Goal: Transaction & Acquisition: Purchase product/service

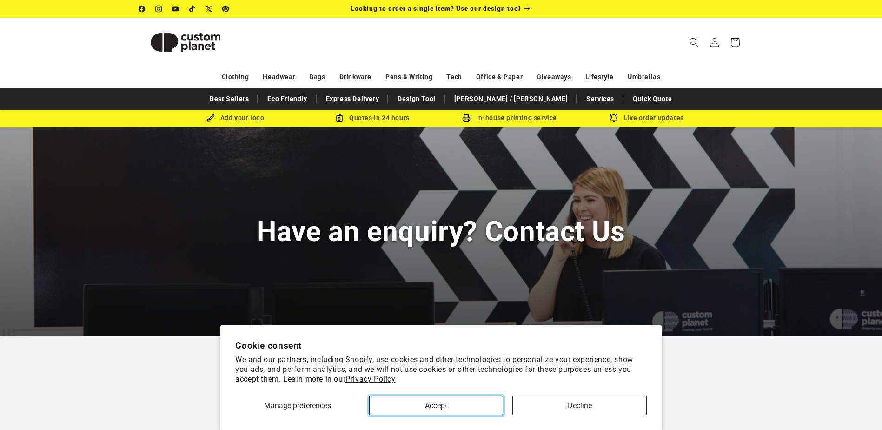
click at [492, 408] on button "Accept" at bounding box center [436, 405] width 134 height 19
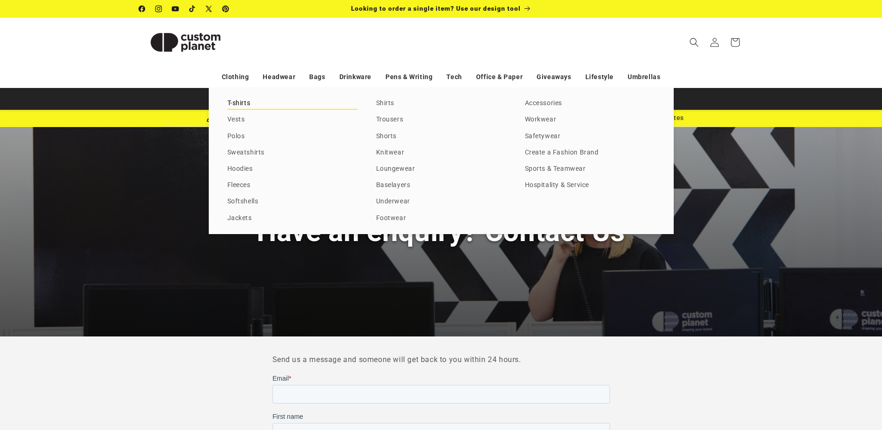
click at [246, 104] on link "T-shirts" at bounding box center [292, 103] width 130 height 13
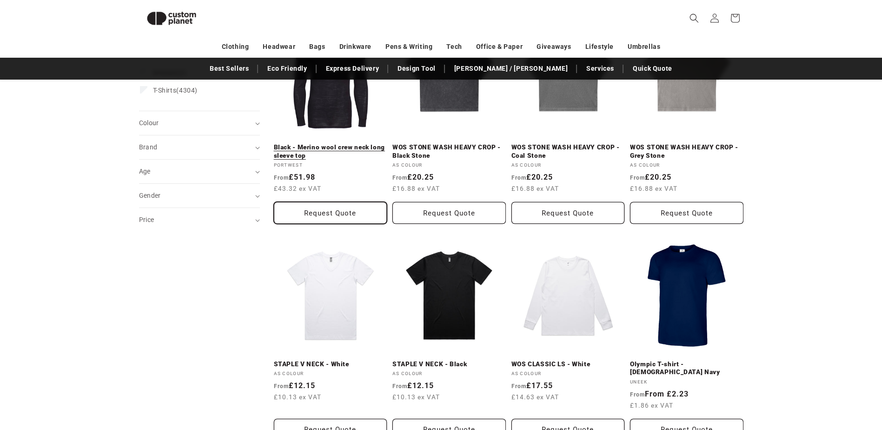
scroll to position [174, 0]
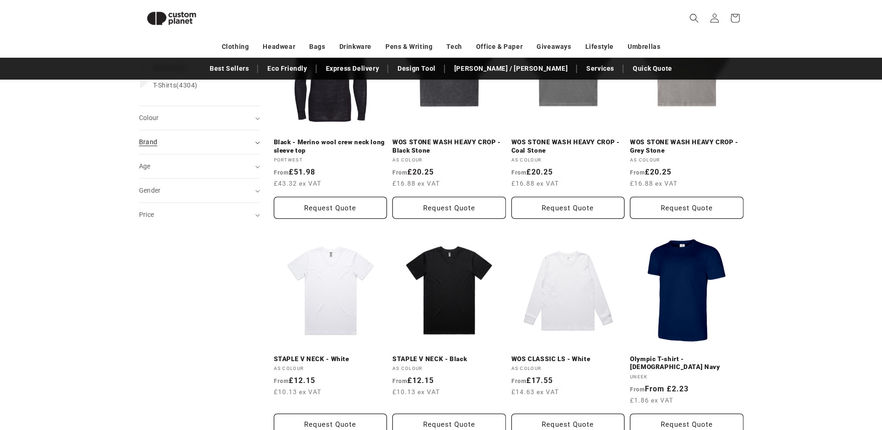
click at [258, 143] on icon "Brand (0 selected)" at bounding box center [257, 142] width 5 height 3
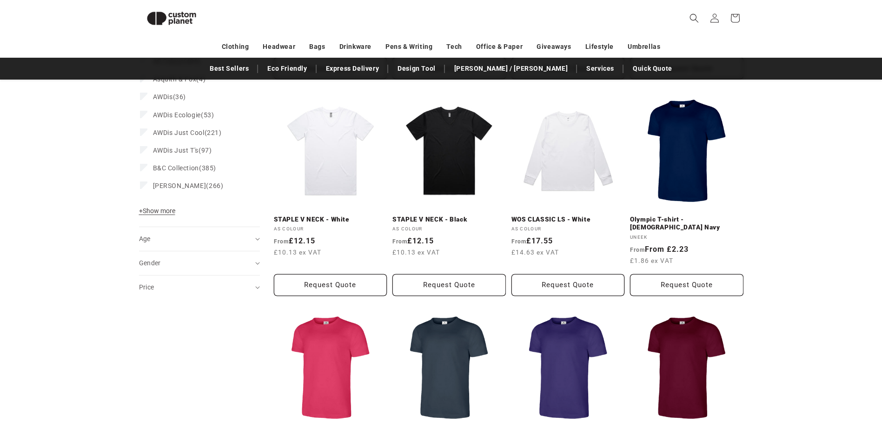
scroll to position [267, 0]
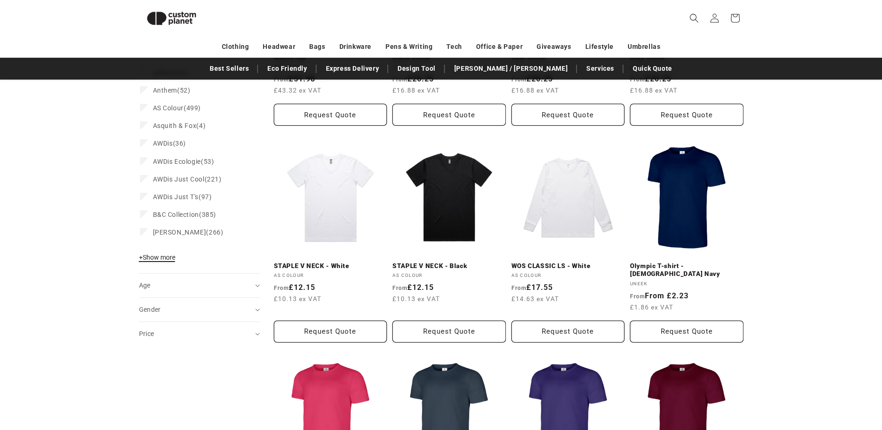
click at [163, 257] on span "+ Show more" at bounding box center [157, 256] width 36 height 7
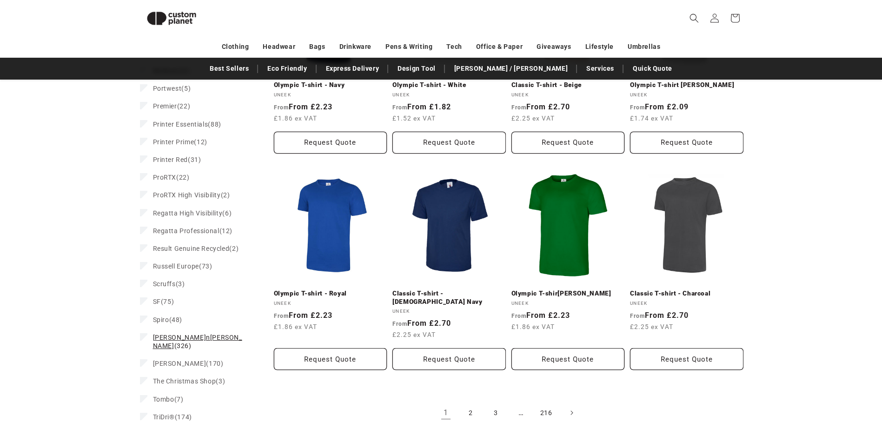
scroll to position [871, 0]
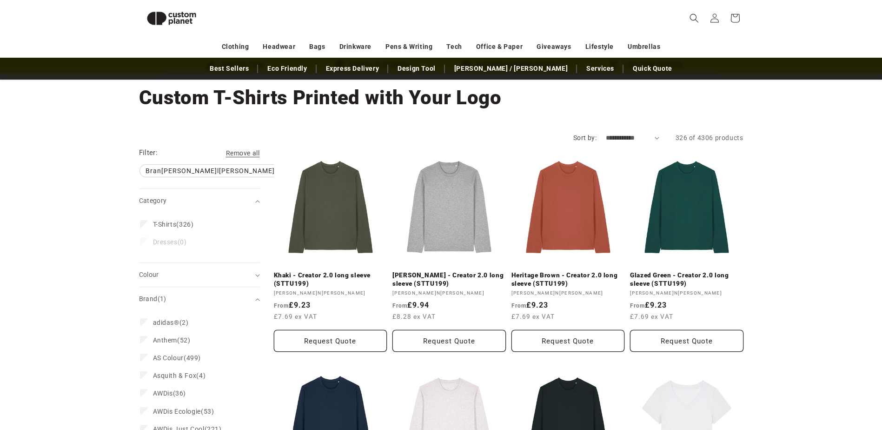
scroll to position [32, 0]
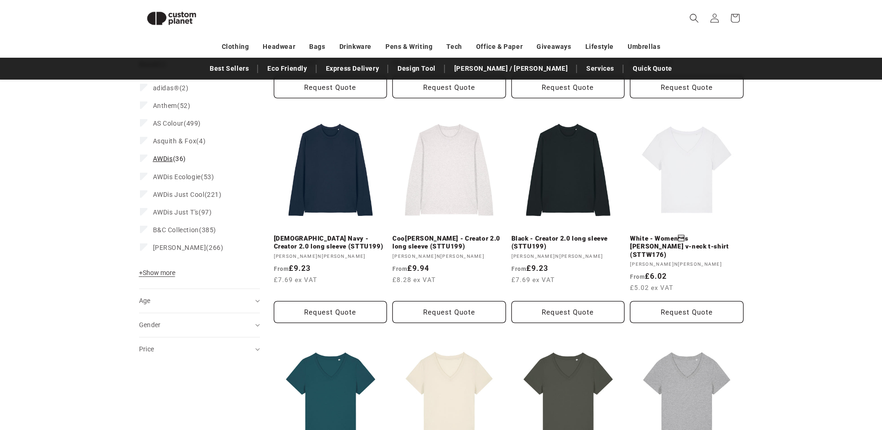
scroll to position [311, 0]
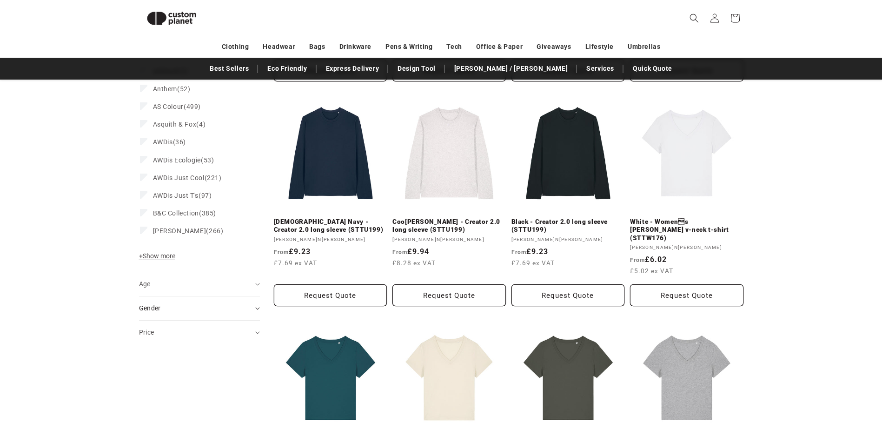
click at [256, 313] on summary "Gender (0)" at bounding box center [199, 308] width 121 height 24
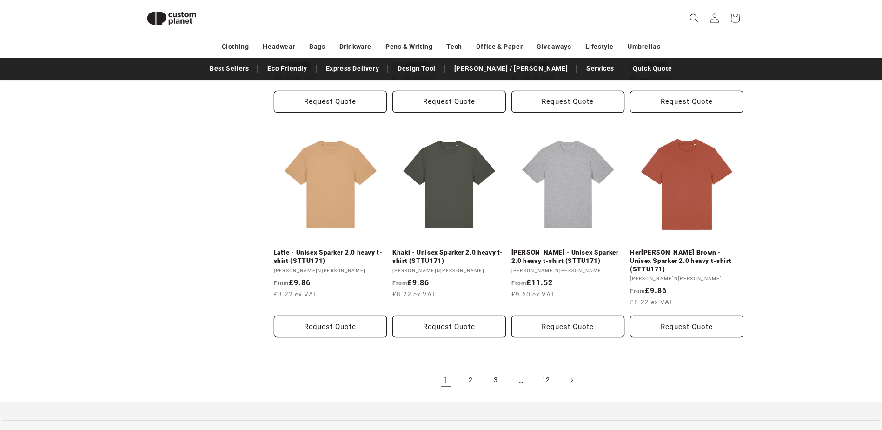
scroll to position [935, 0]
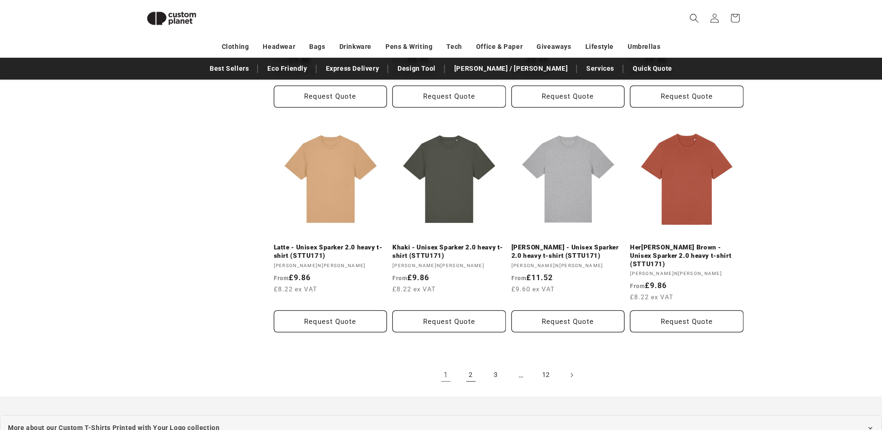
click at [466, 366] on link "2" at bounding box center [471, 375] width 20 height 20
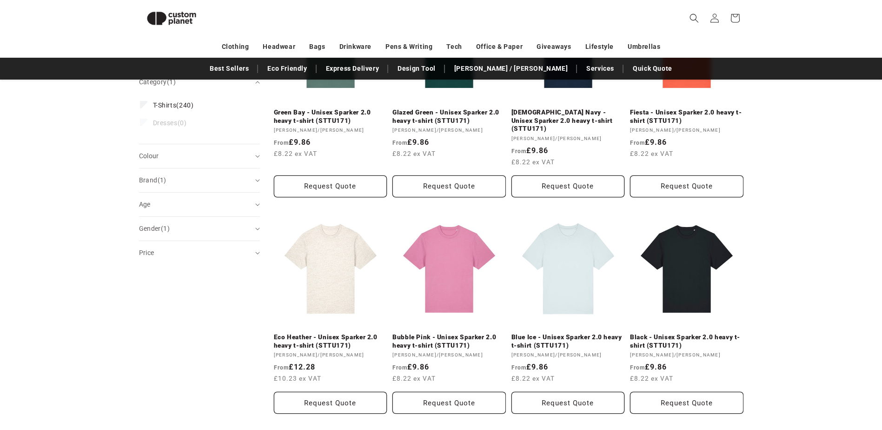
scroll to position [220, 0]
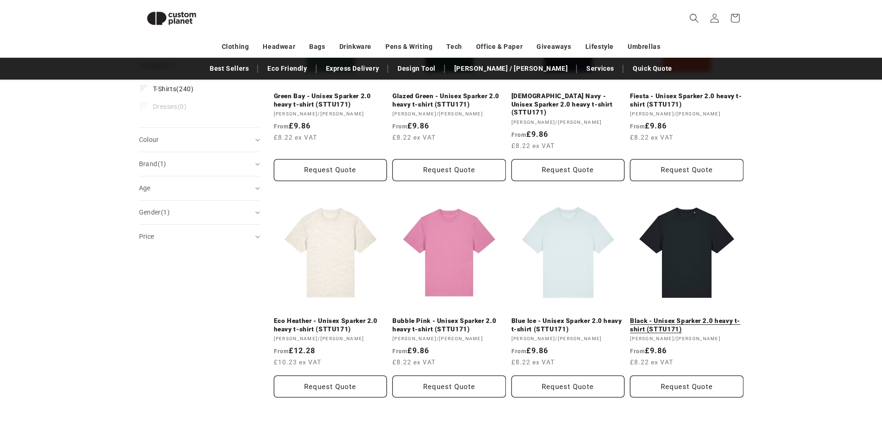
click at [658, 323] on link "Black - Unisex Sparker 2.0 heavy t-shirt (STTU171)" at bounding box center [686, 325] width 113 height 16
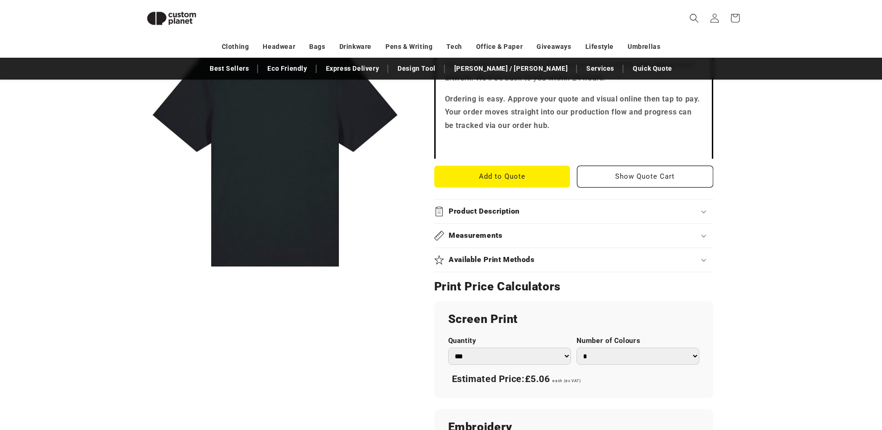
scroll to position [360, 0]
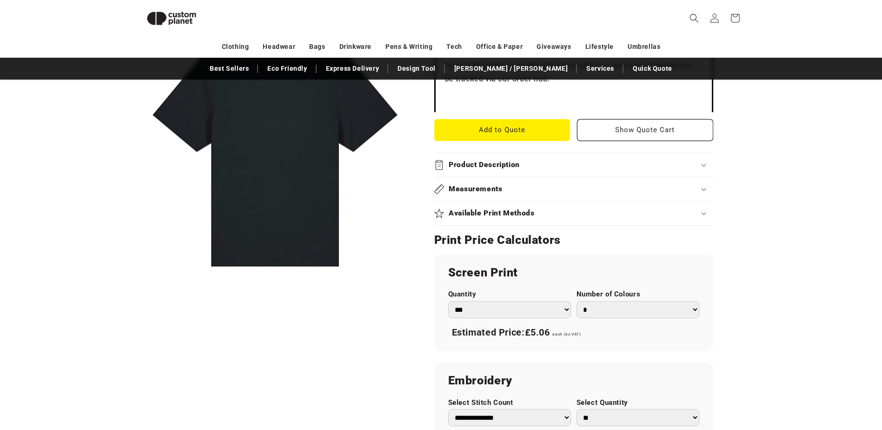
click at [700, 213] on div "Available Print Methods" at bounding box center [573, 213] width 279 height 10
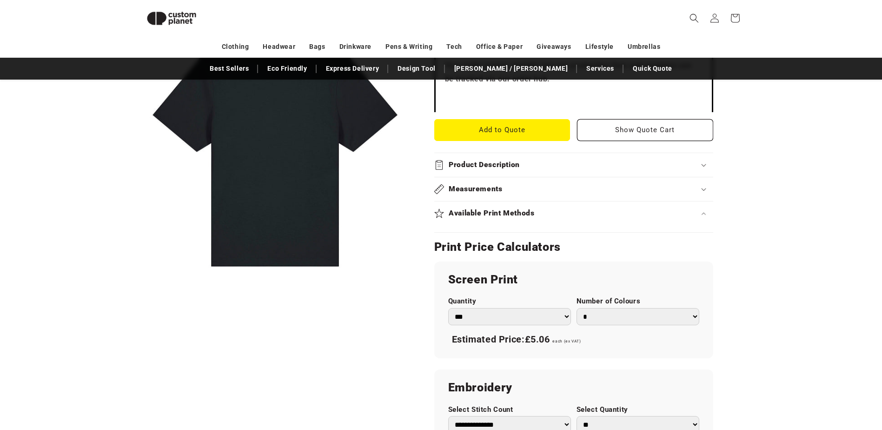
click at [702, 217] on div "Available Print Methods" at bounding box center [573, 213] width 279 height 10
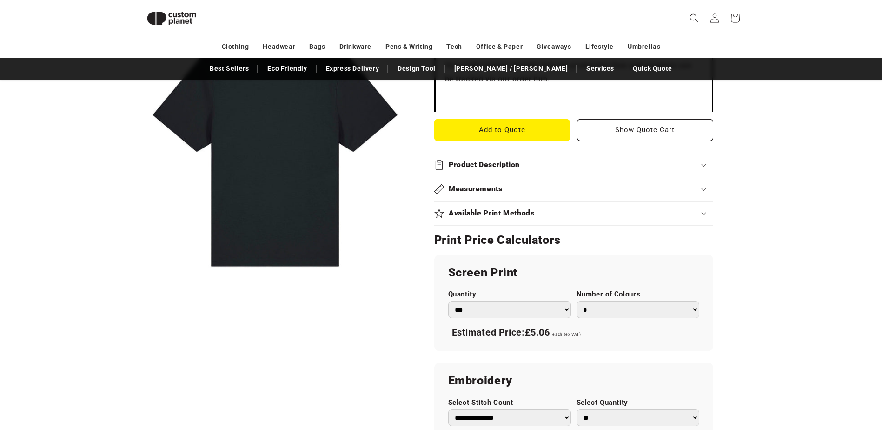
click at [702, 217] on div "Available Print Methods" at bounding box center [573, 213] width 279 height 10
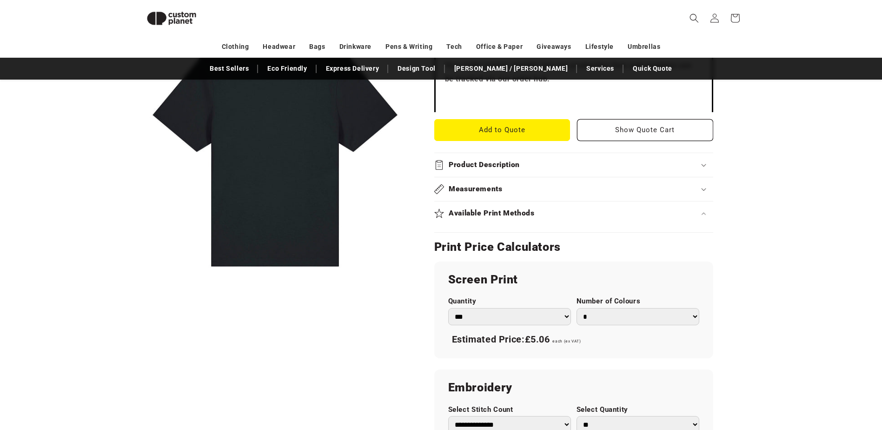
click at [702, 217] on div "Available Print Methods" at bounding box center [573, 213] width 279 height 10
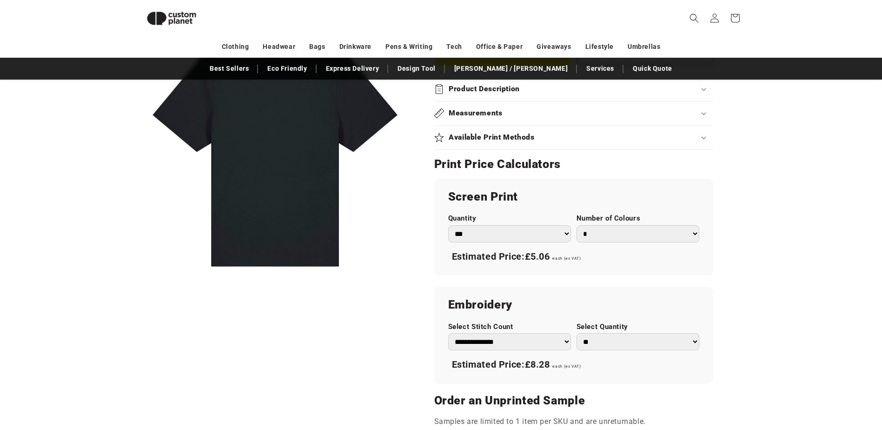
scroll to position [453, 0]
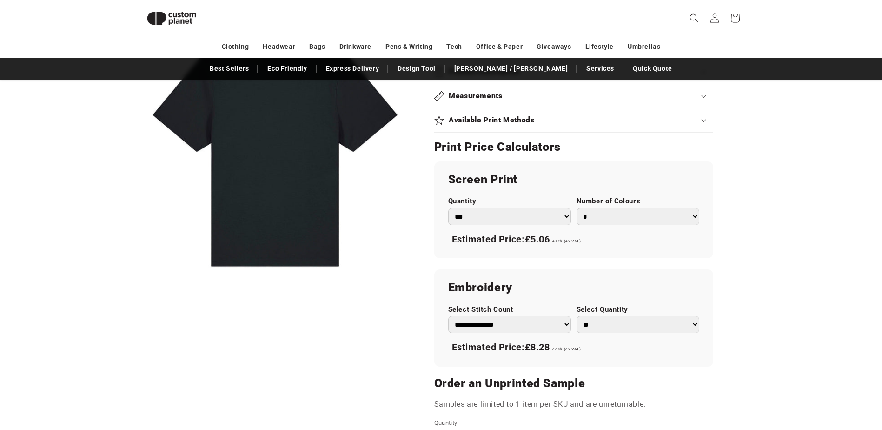
click at [563, 213] on select "*** *** *** **** **** **** ***** *****" at bounding box center [509, 216] width 123 height 17
click at [647, 213] on select "* * * * * * *" at bounding box center [638, 216] width 123 height 17
click at [577, 208] on select "* * * * * * *" at bounding box center [638, 216] width 123 height 17
click at [643, 219] on select "* * * * * * *" at bounding box center [638, 216] width 123 height 17
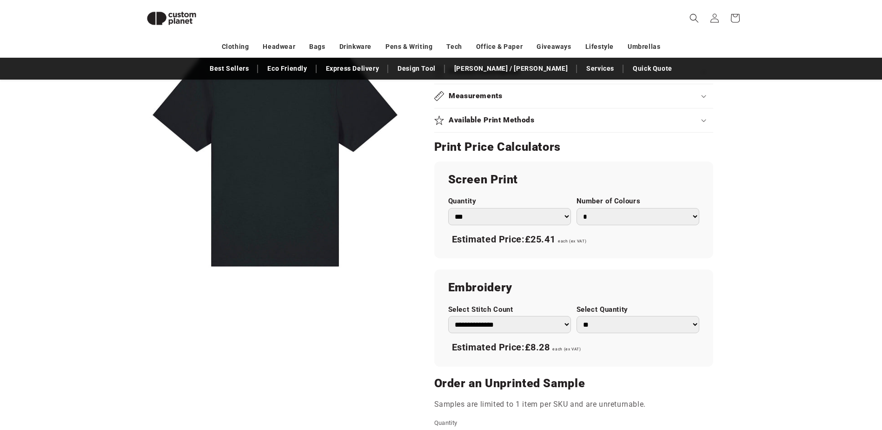
select select "*"
click at [577, 208] on select "* * * * * * *" at bounding box center [638, 216] width 123 height 17
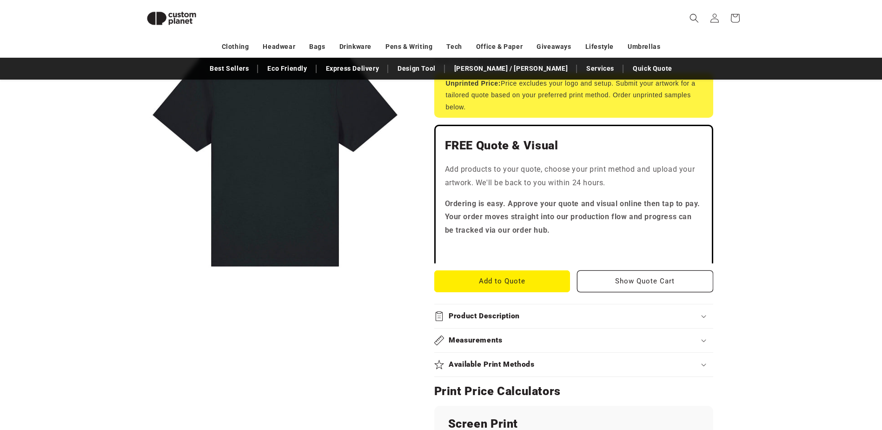
scroll to position [220, 0]
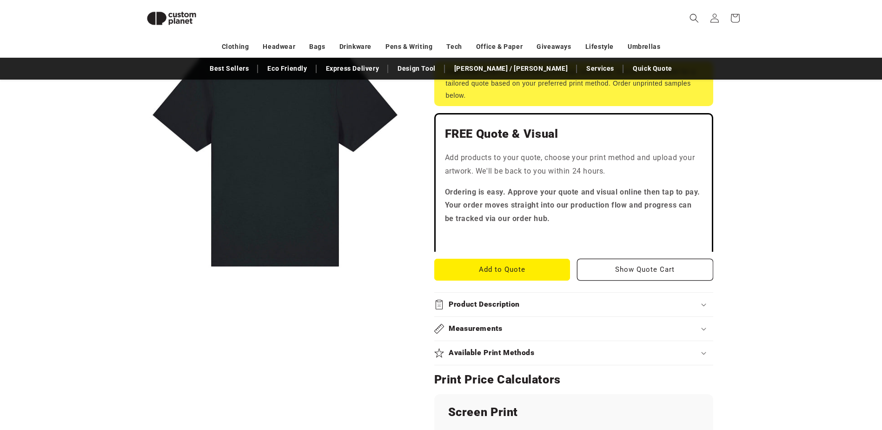
click at [695, 301] on div "Product Description" at bounding box center [573, 304] width 279 height 10
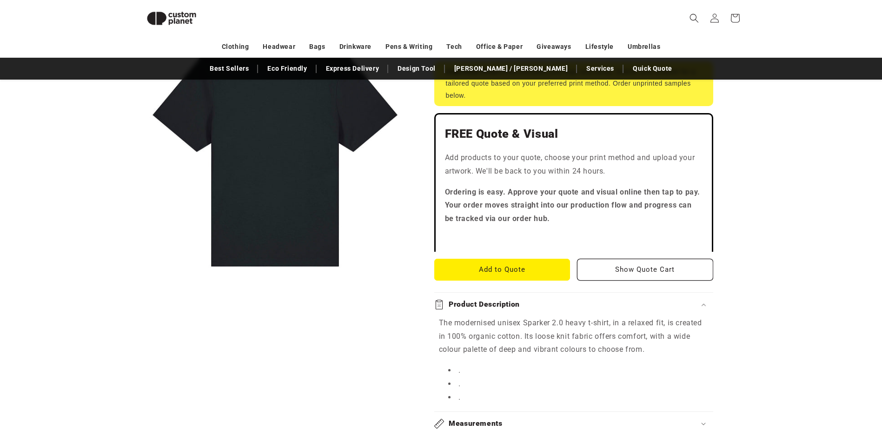
click at [695, 301] on div "Product Description" at bounding box center [573, 304] width 279 height 10
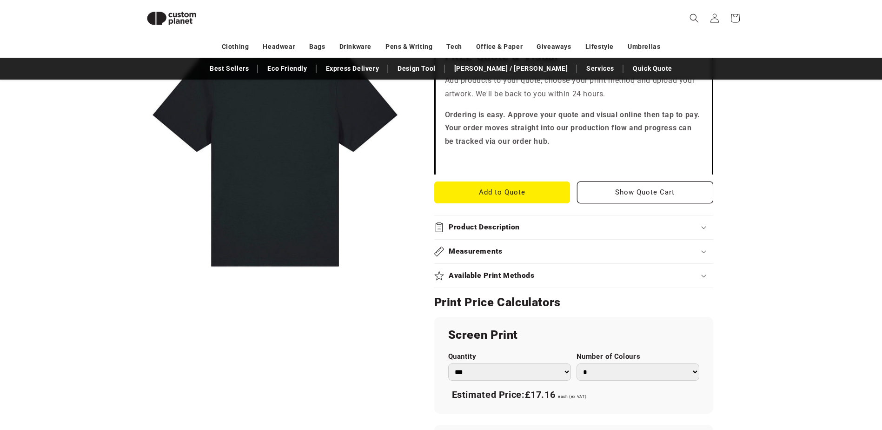
scroll to position [313, 0]
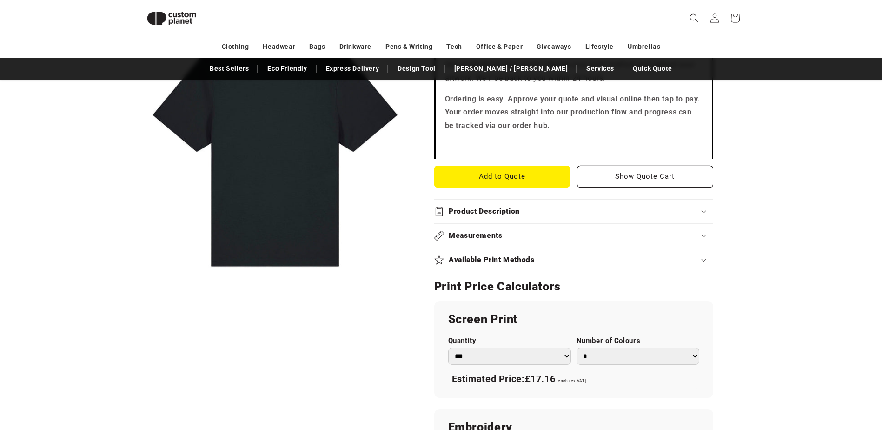
click at [615, 349] on select "* * * * * * *" at bounding box center [638, 355] width 123 height 17
click at [567, 362] on select "*** *** *** **** **** **** ***** *****" at bounding box center [509, 355] width 123 height 17
click at [810, 375] on product-info "Skip to product information Open media 1 in modal 1 / of 1 Stanley/Stella Black…" at bounding box center [441, 274] width 882 height 947
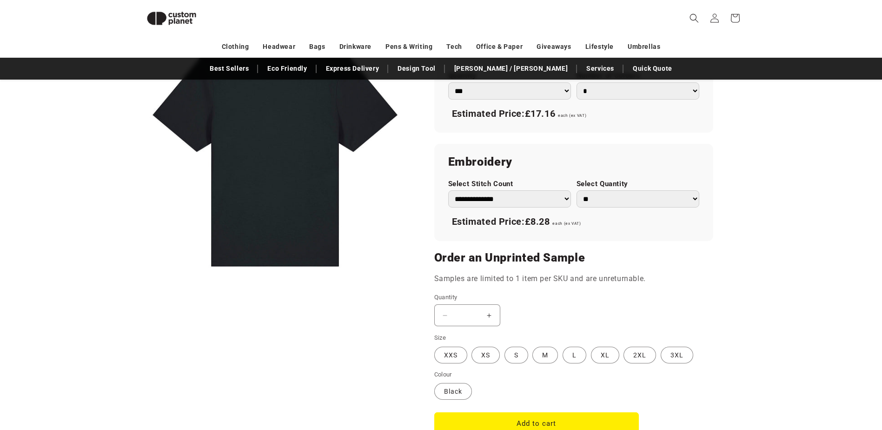
scroll to position [592, 0]
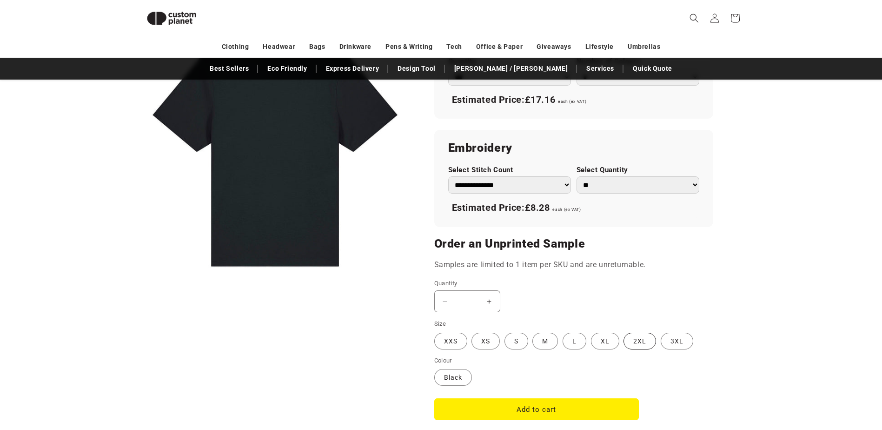
click at [633, 344] on label "2XL Variant sold out or unavailable" at bounding box center [640, 340] width 33 height 17
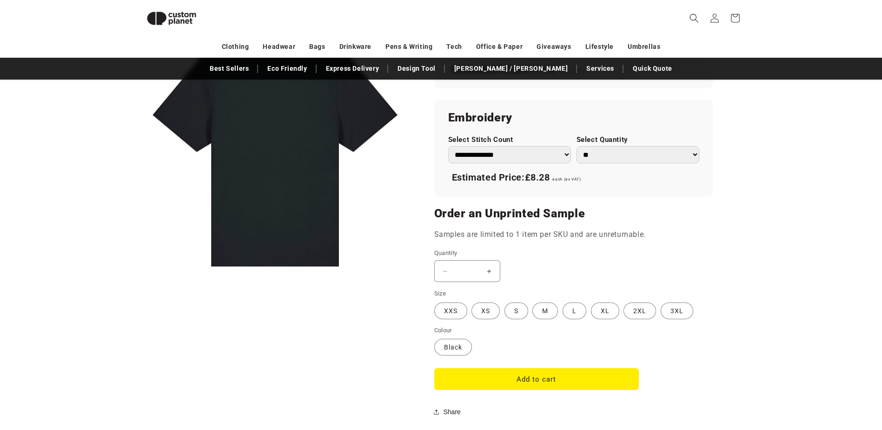
scroll to position [639, 0]
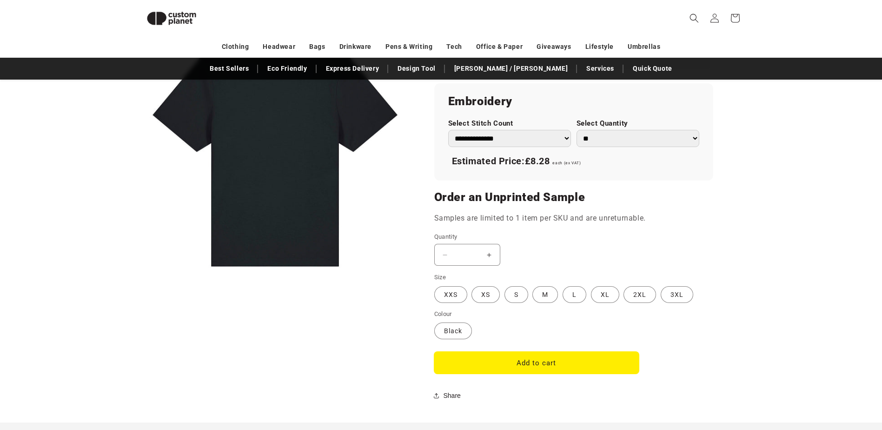
click at [520, 358] on button "Add to cart" at bounding box center [536, 363] width 205 height 22
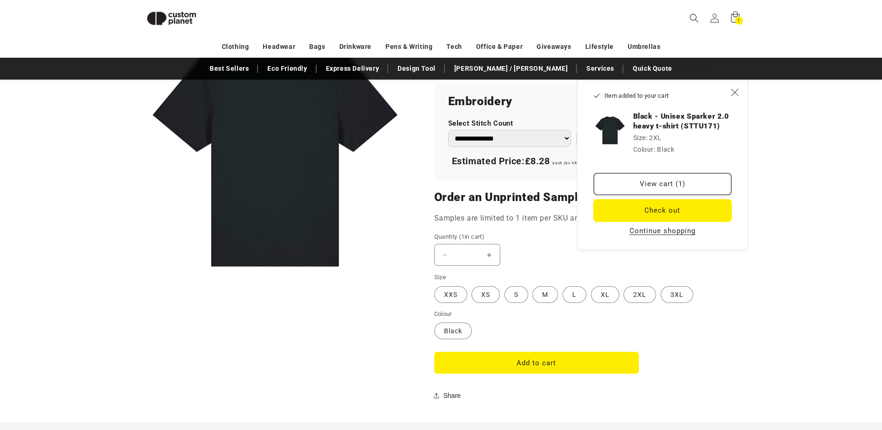
click at [661, 210] on button "Check out" at bounding box center [663, 210] width 138 height 22
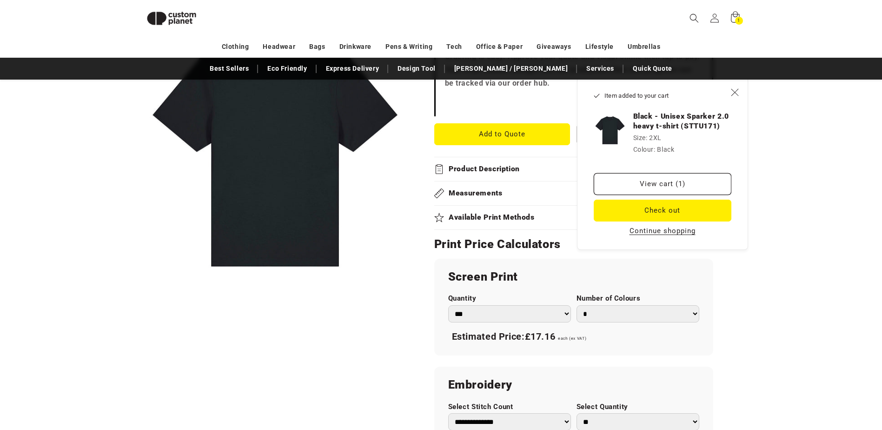
scroll to position [313, 0]
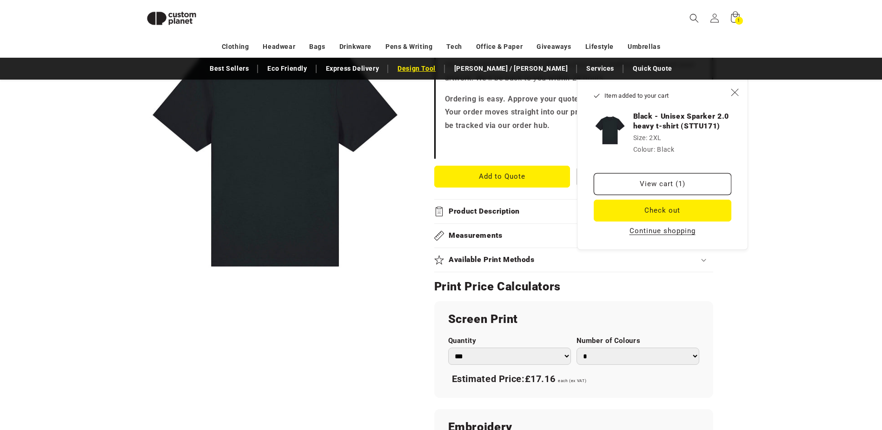
click at [440, 66] on link "Design Tool" at bounding box center [416, 68] width 47 height 16
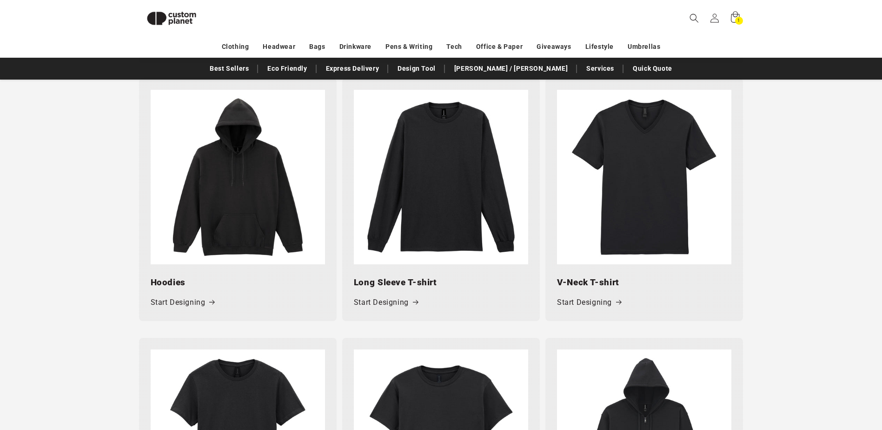
scroll to position [639, 0]
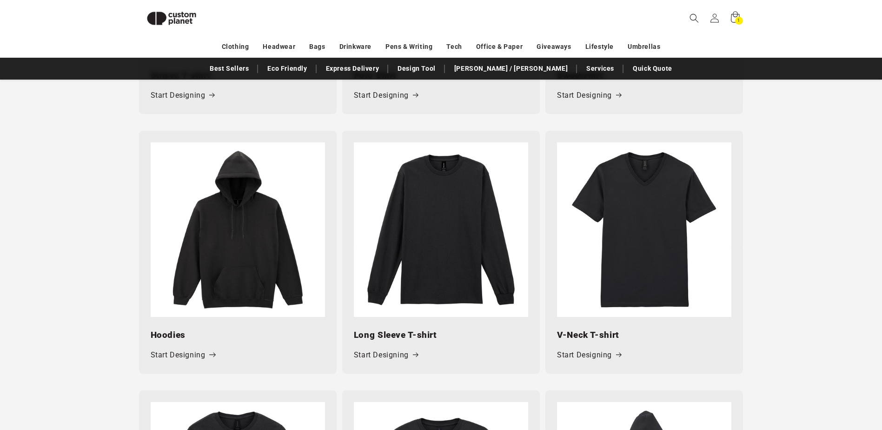
click at [196, 359] on link "Start Designing" at bounding box center [183, 354] width 64 height 13
